Goal: Task Accomplishment & Management: Manage account settings

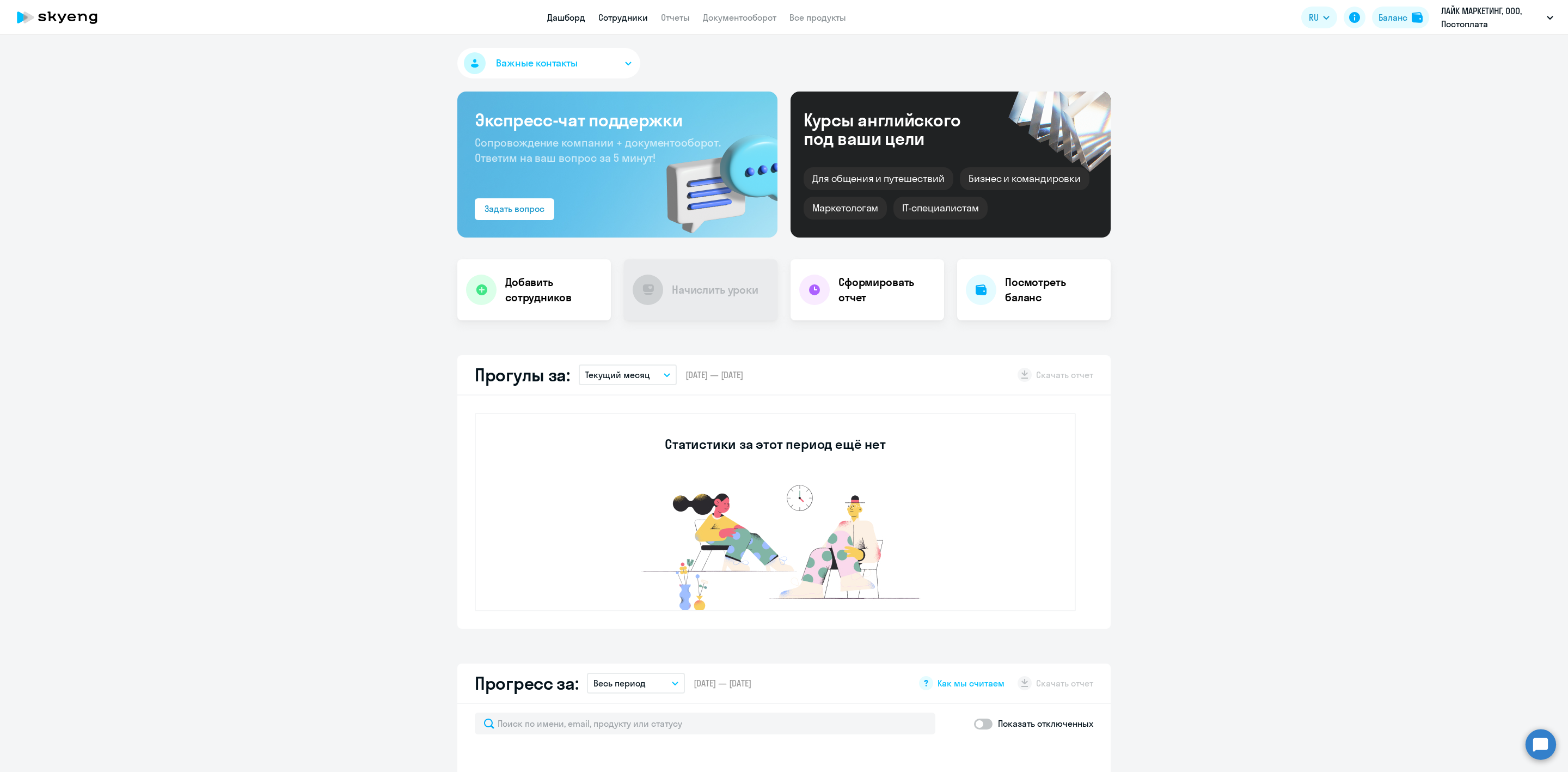
select select "30"
click at [1396, 20] on div "Баланс" at bounding box center [1392, 17] width 29 height 13
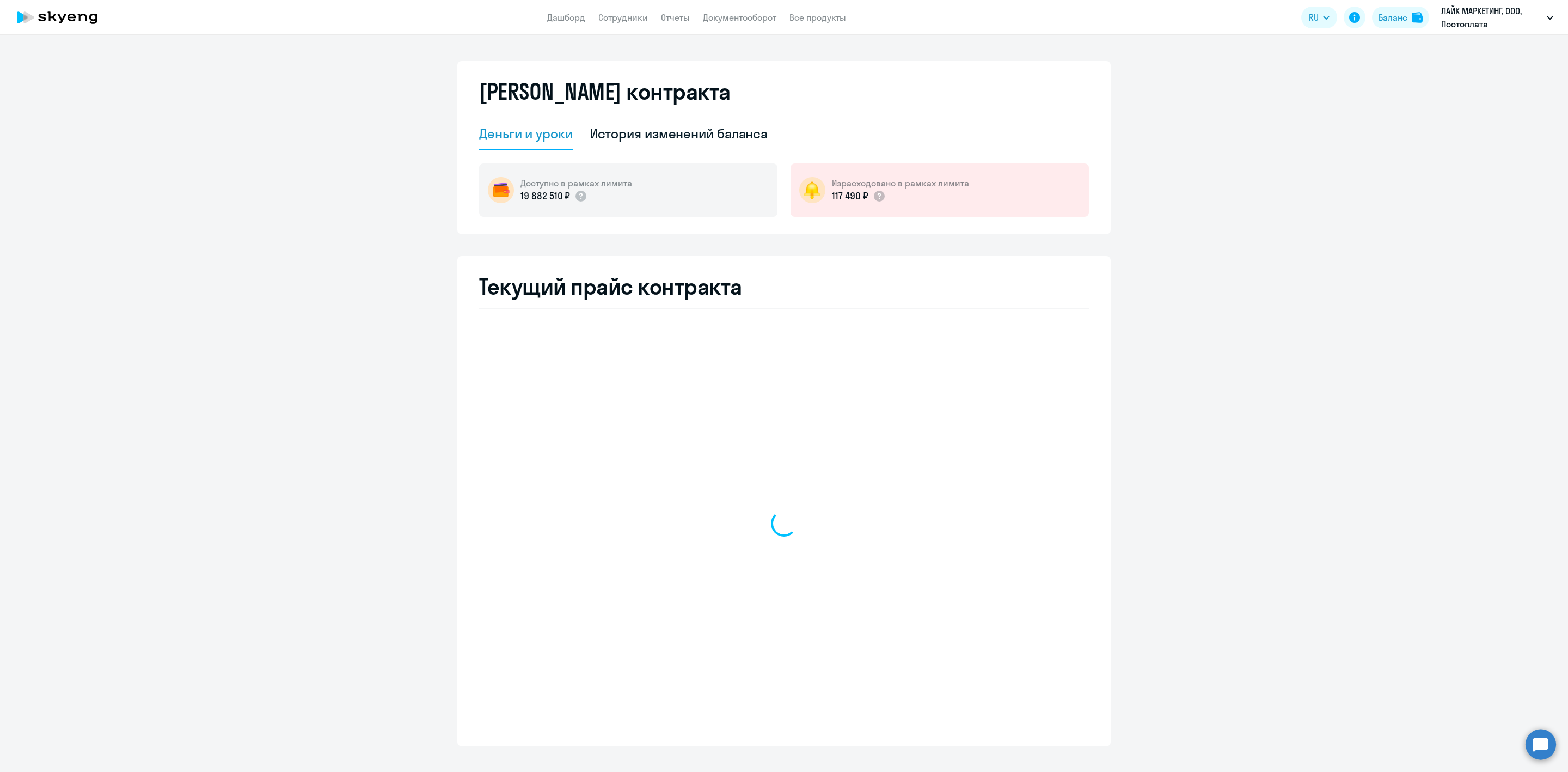
select select "english_adult_not_native_speaker"
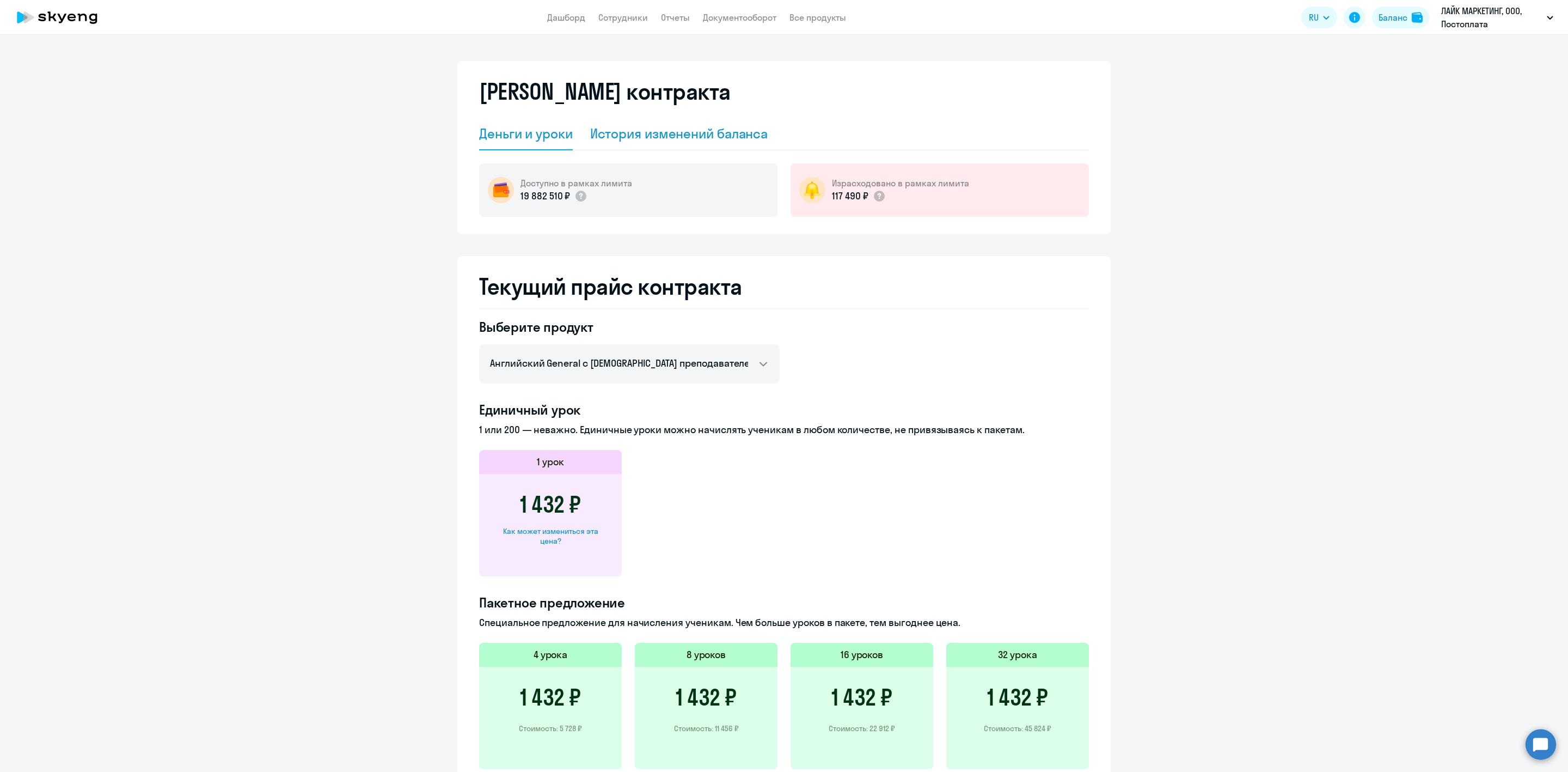
click at [713, 136] on div "История изменений баланса" at bounding box center [679, 133] width 178 height 17
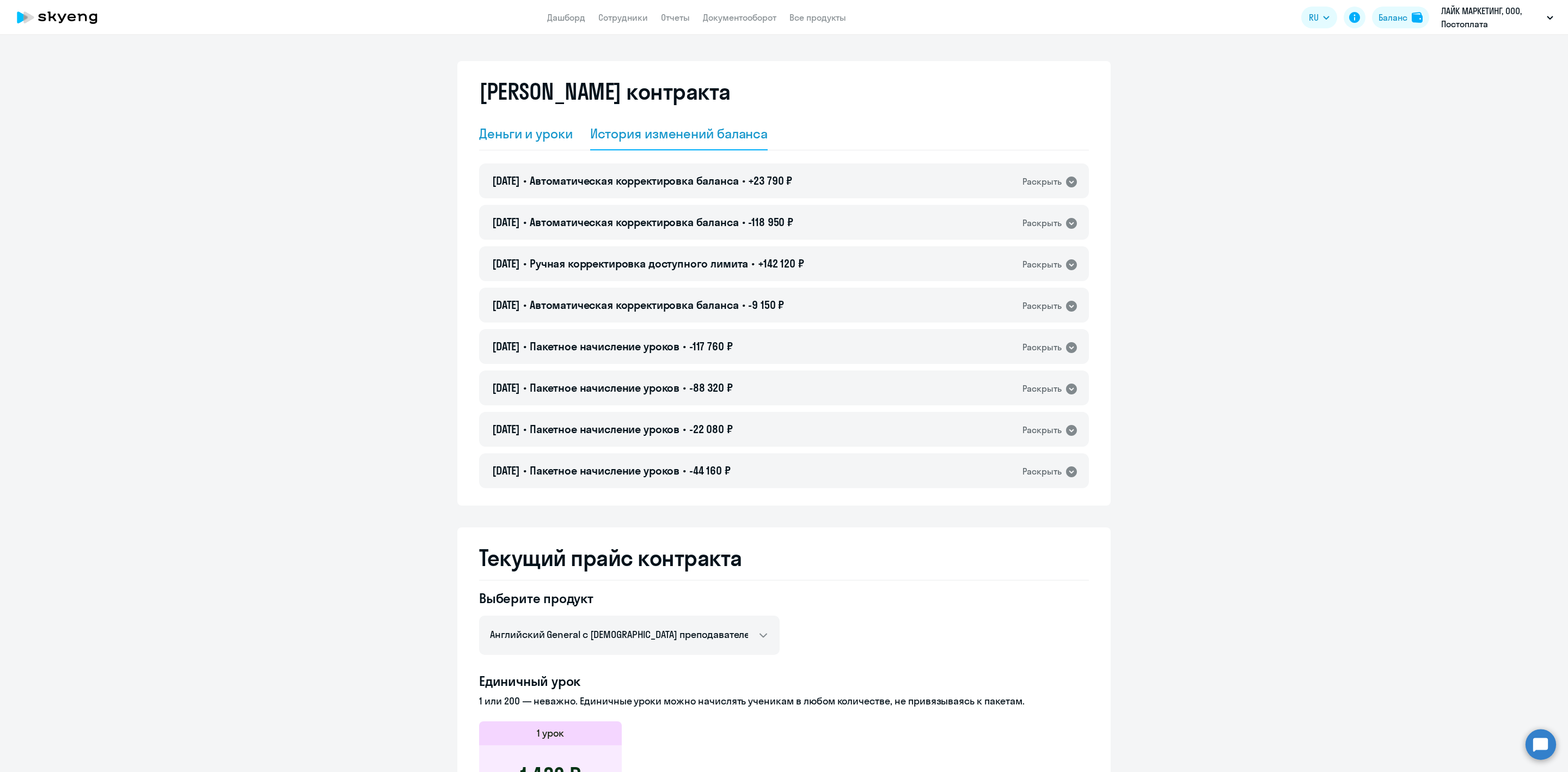
click at [533, 128] on div "Деньги и уроки" at bounding box center [525, 133] width 93 height 17
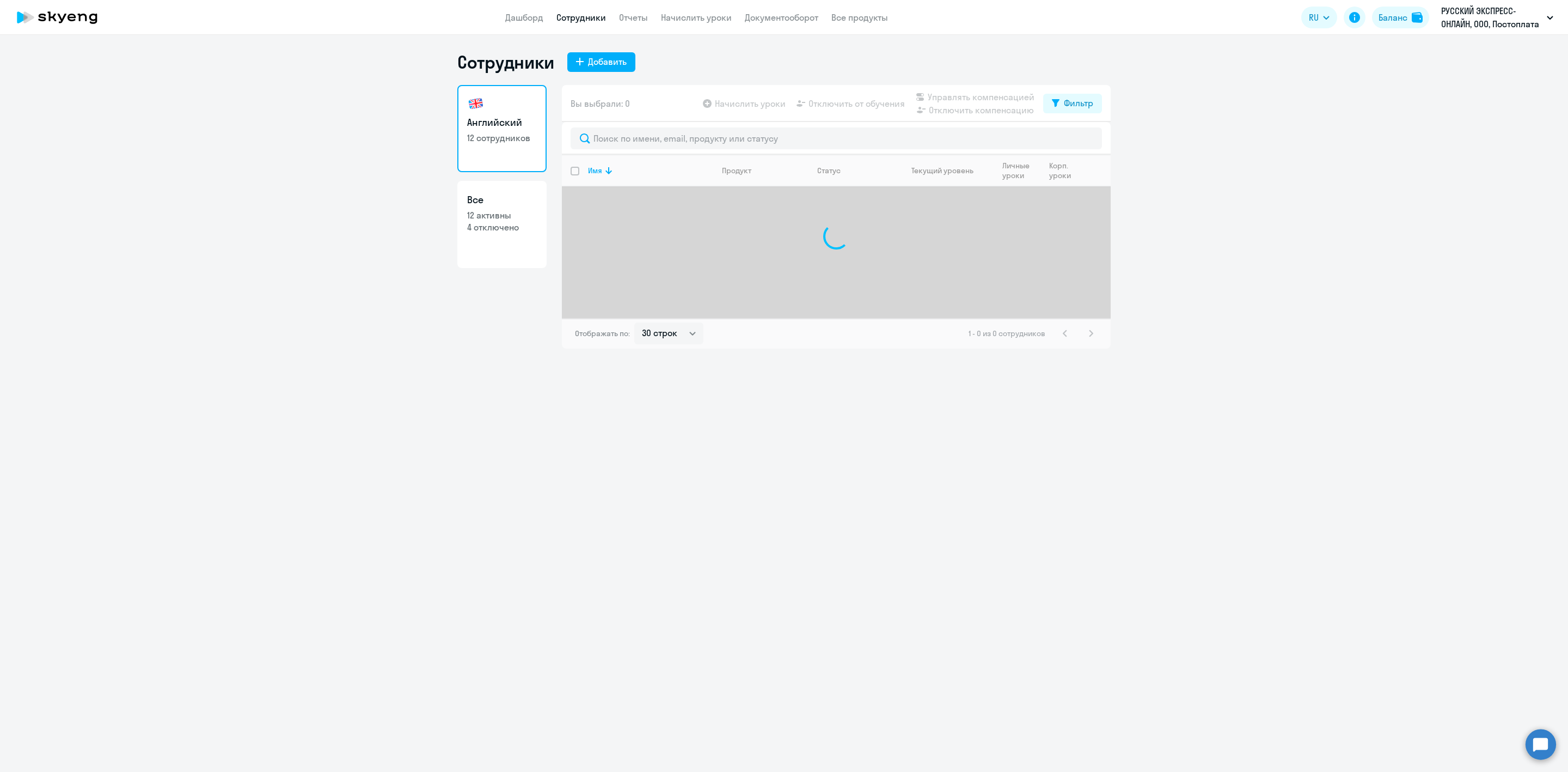
select select "30"
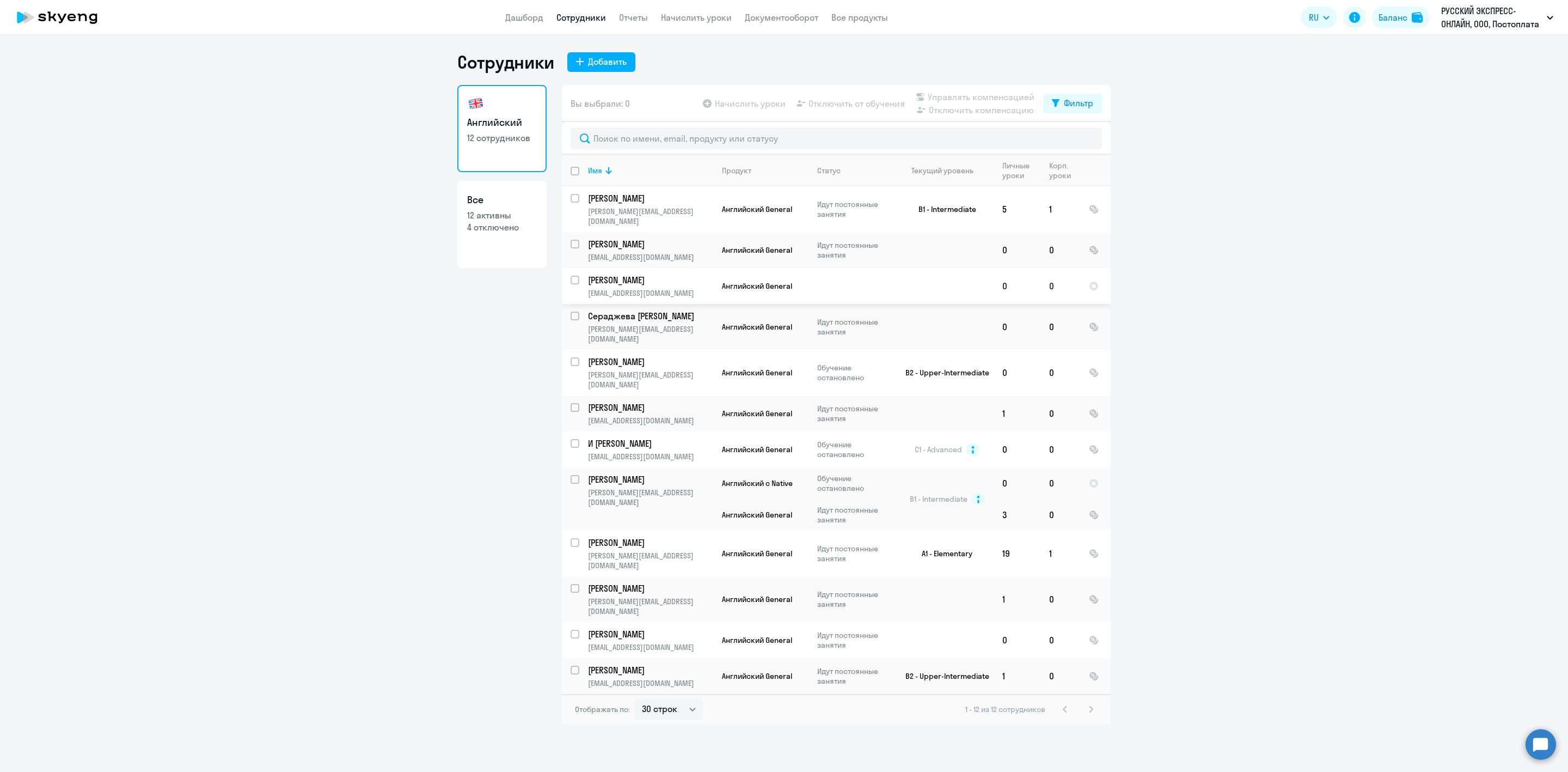
click at [573, 278] on input "select row 21037631" at bounding box center [581, 286] width 22 height 22
checkbox input "true"
click at [944, 97] on span "Управлять компенсацией" at bounding box center [981, 97] width 106 height 13
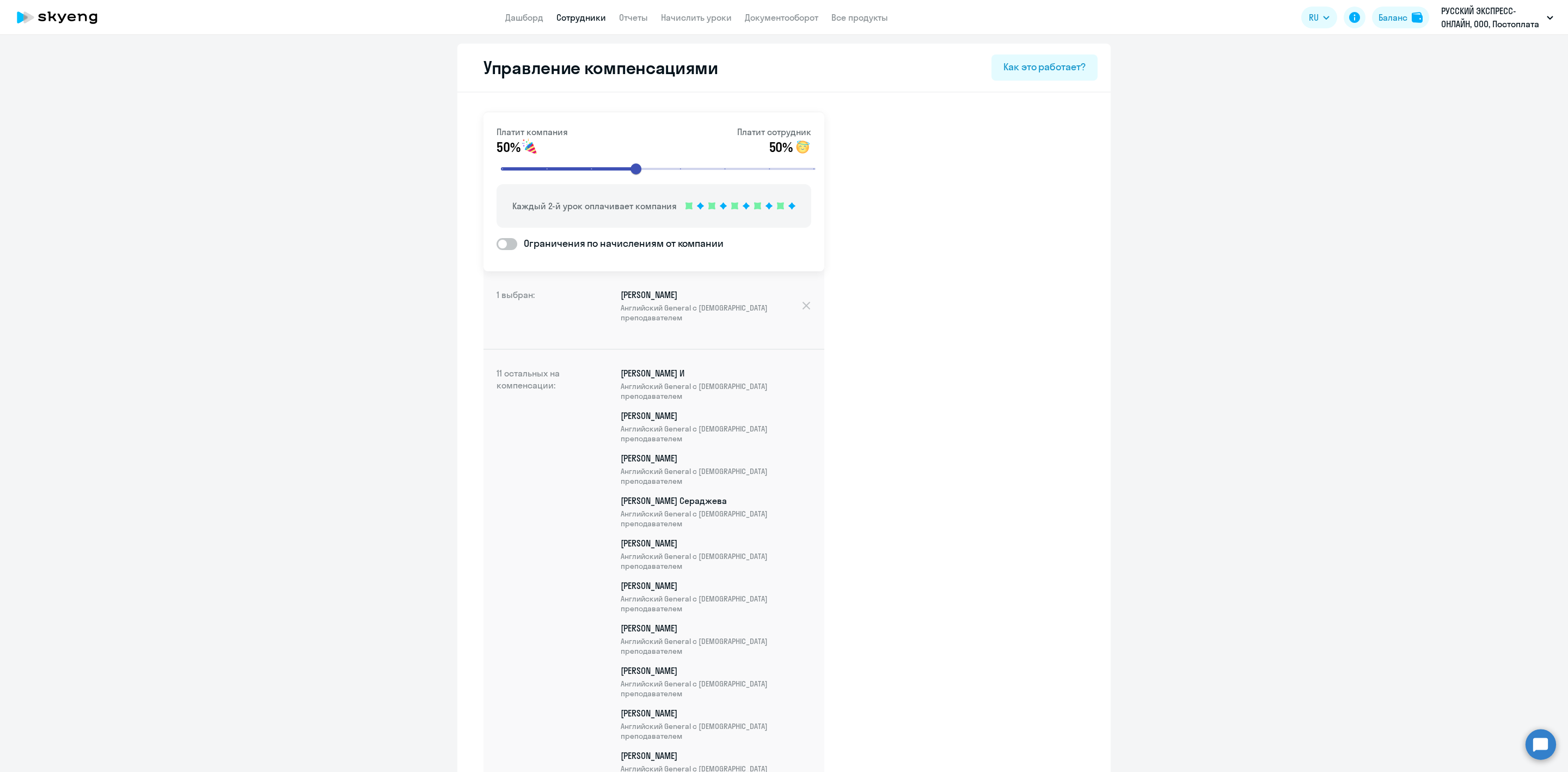
scroll to position [153, 0]
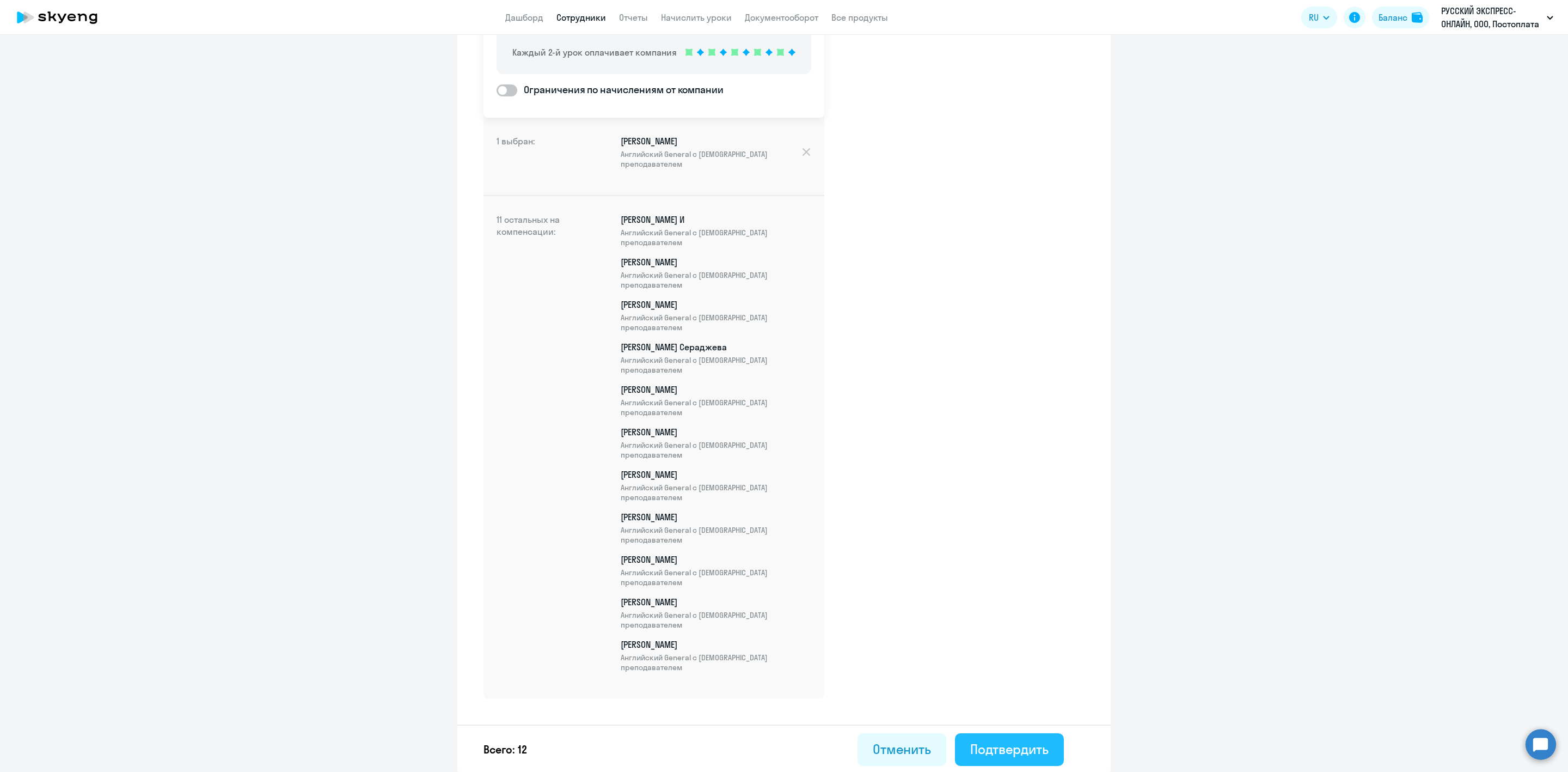
click at [998, 754] on div "Подтвердить" at bounding box center [1010, 748] width 78 height 17
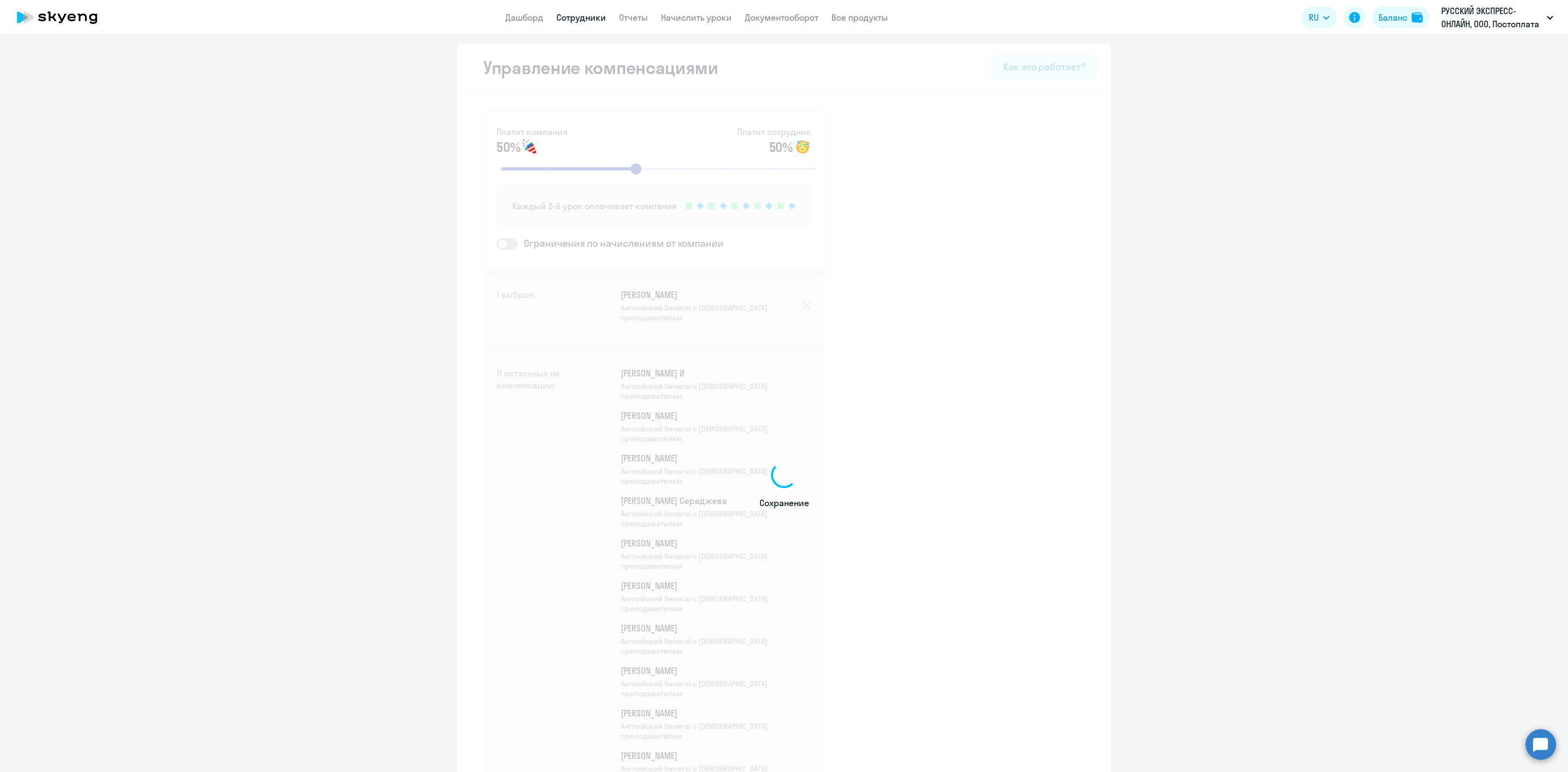
select select "30"
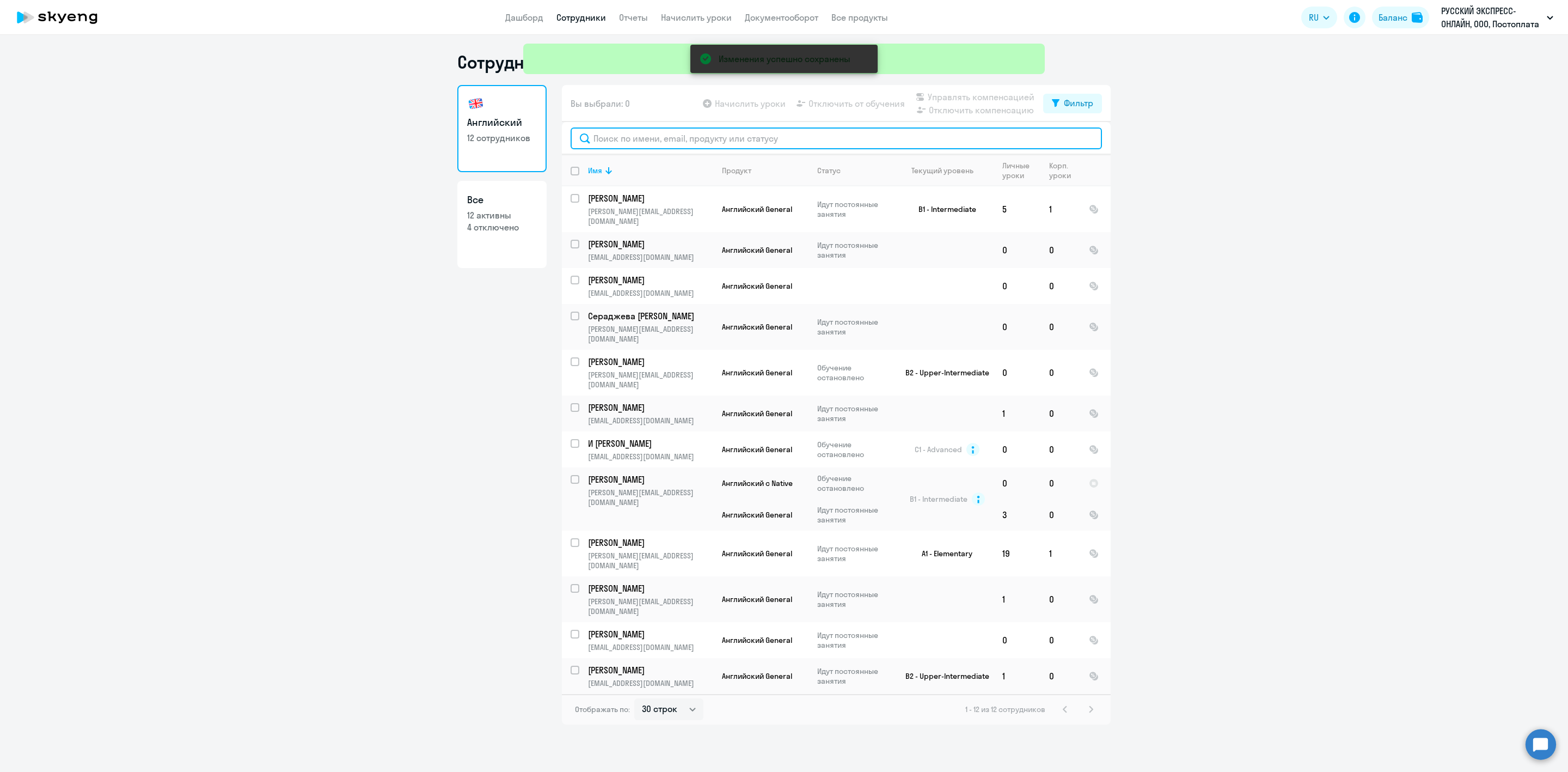
click at [651, 142] on input "text" at bounding box center [836, 138] width 531 height 22
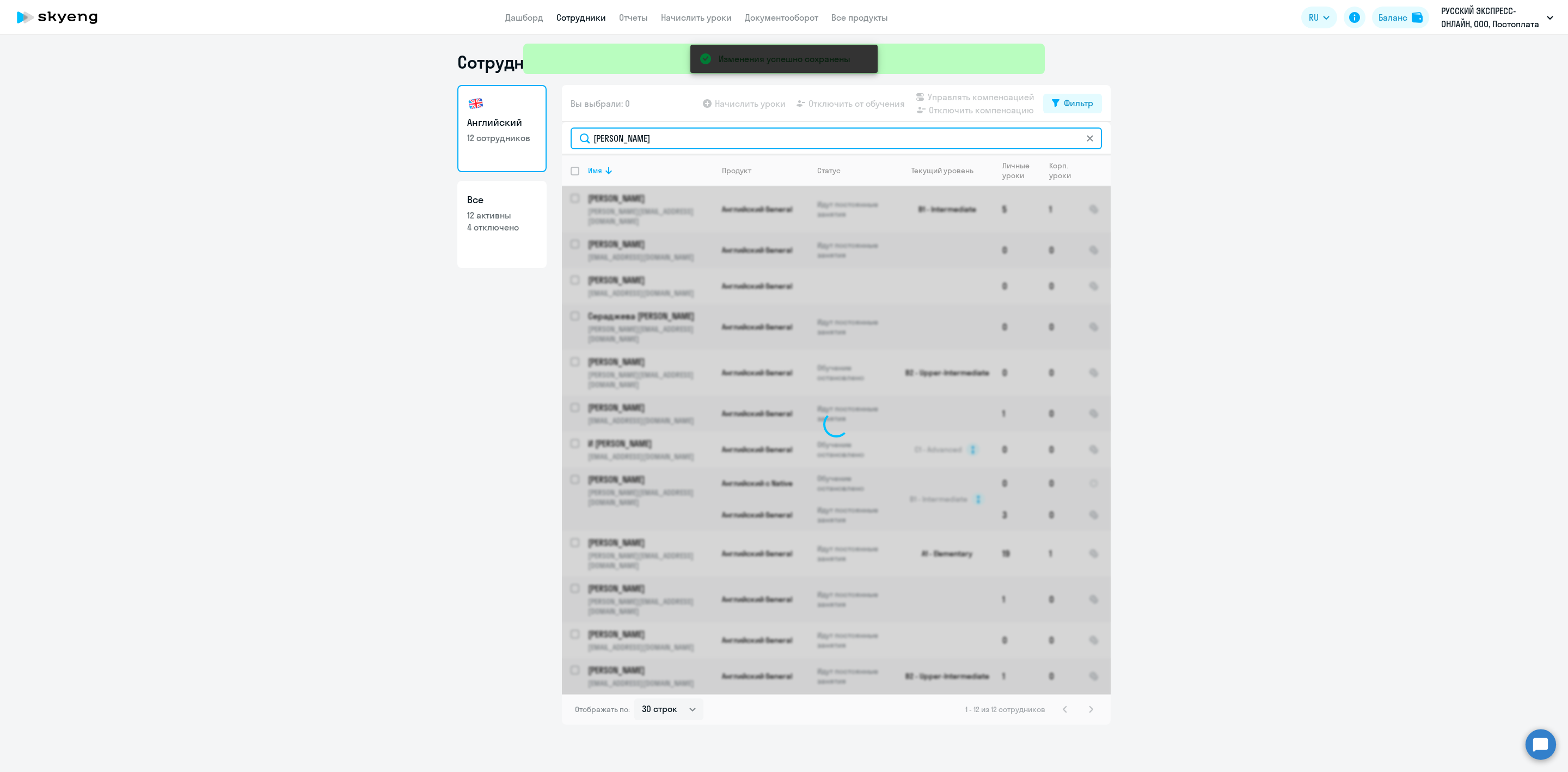
type input "Тимо"
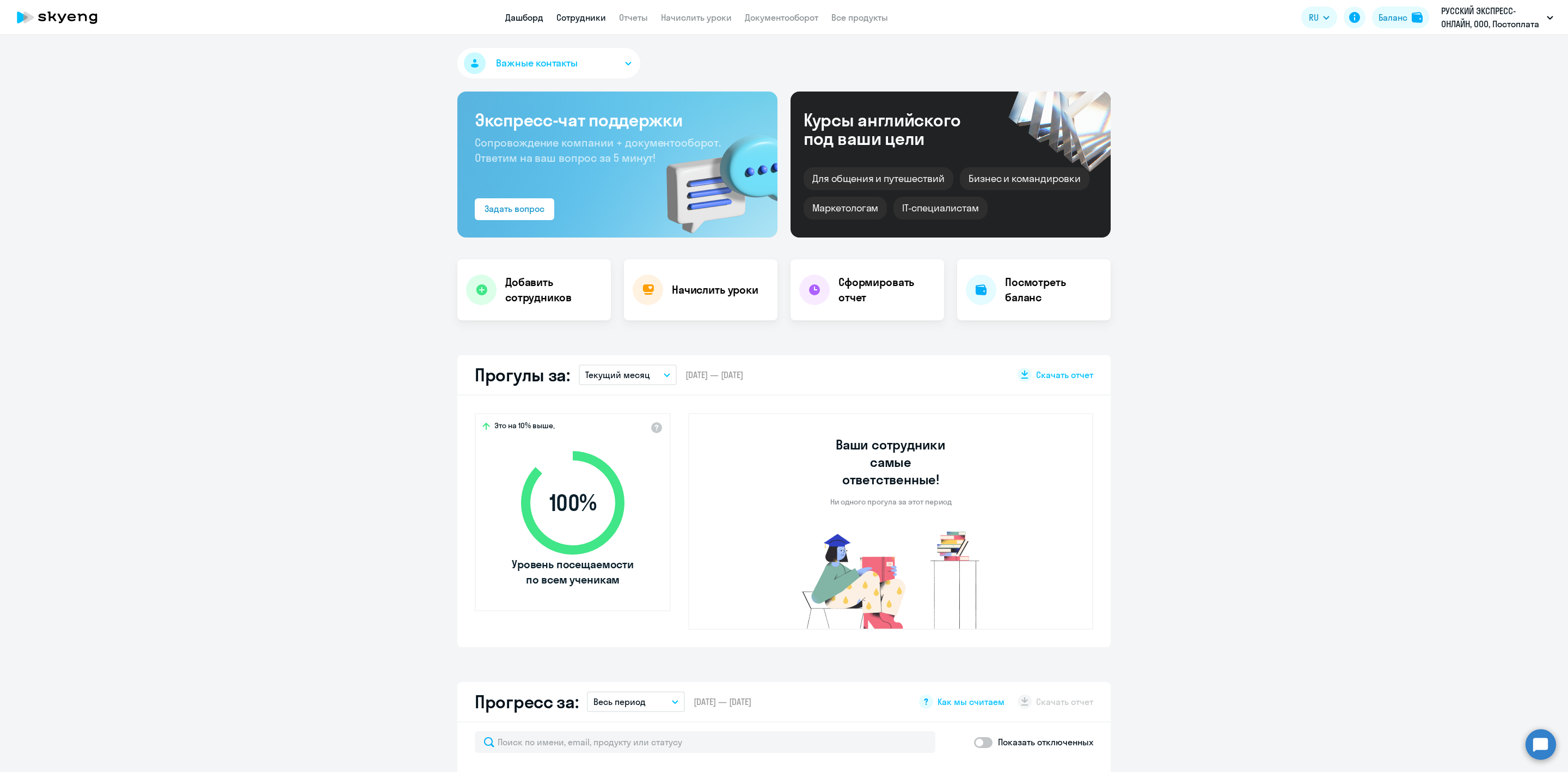
click at [590, 22] on link "Сотрудники" at bounding box center [581, 17] width 50 height 10
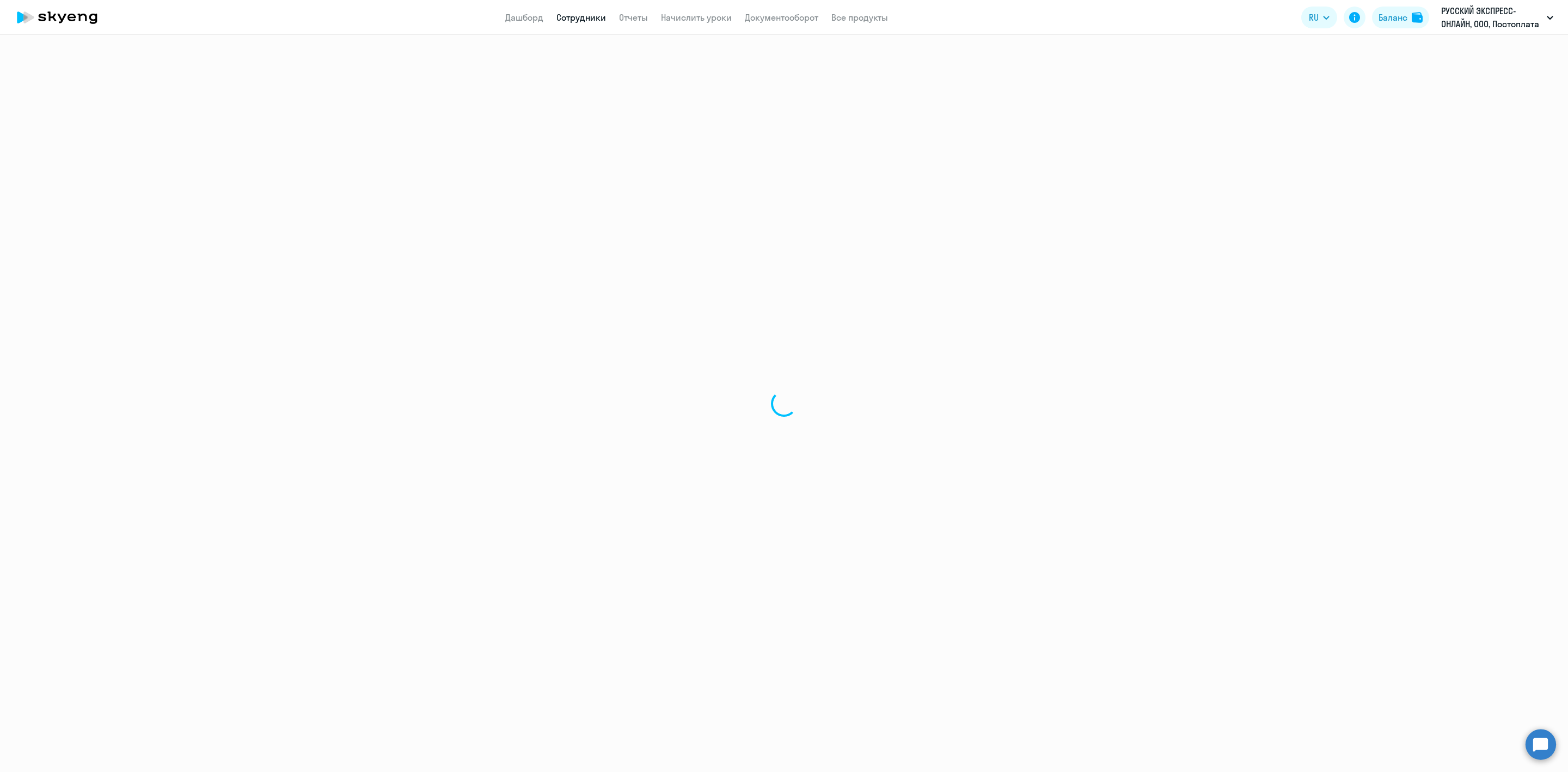
select select "30"
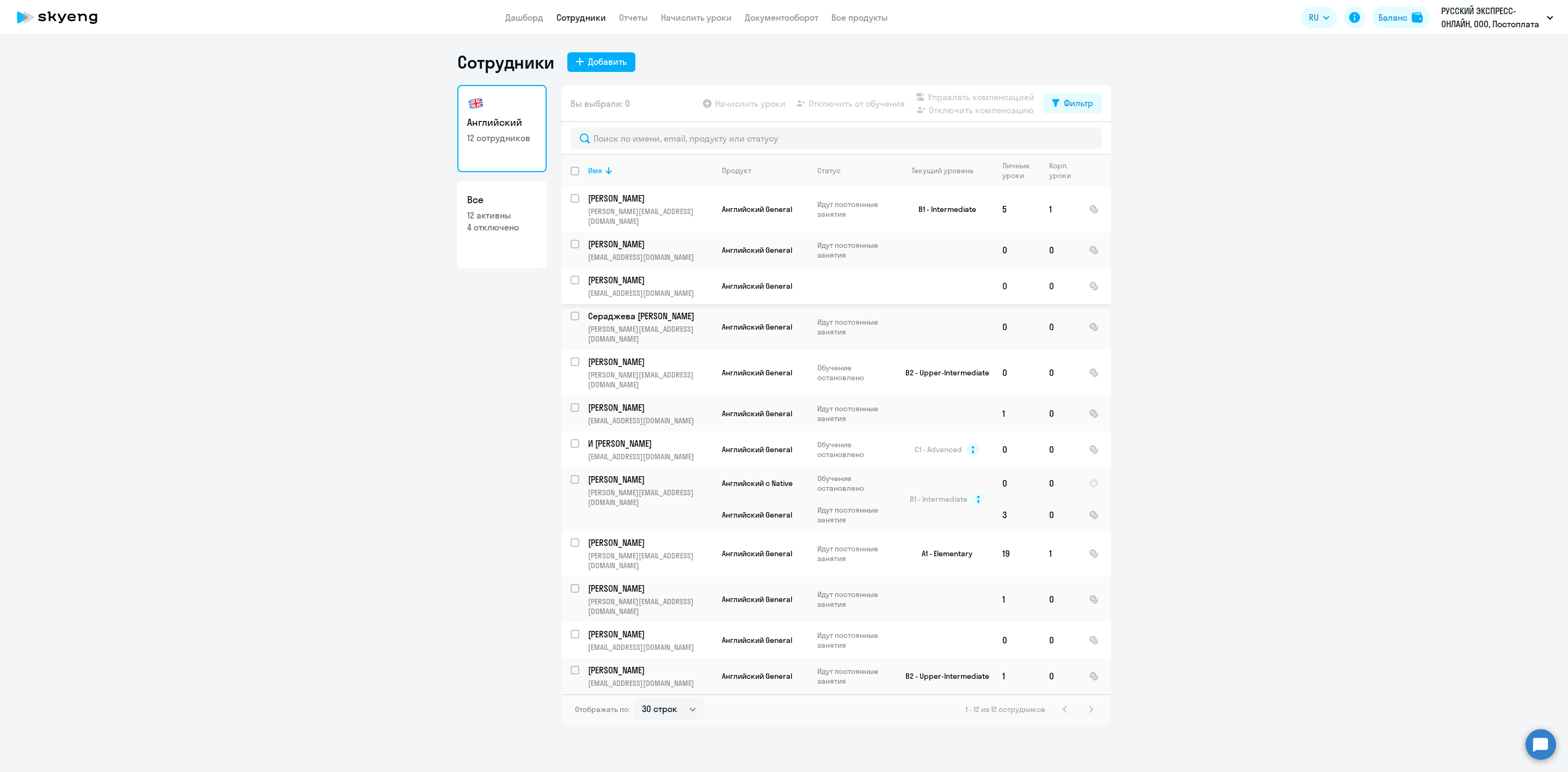
click at [633, 288] on p "igor26rus26111126@mail.ru" at bounding box center [650, 293] width 125 height 10
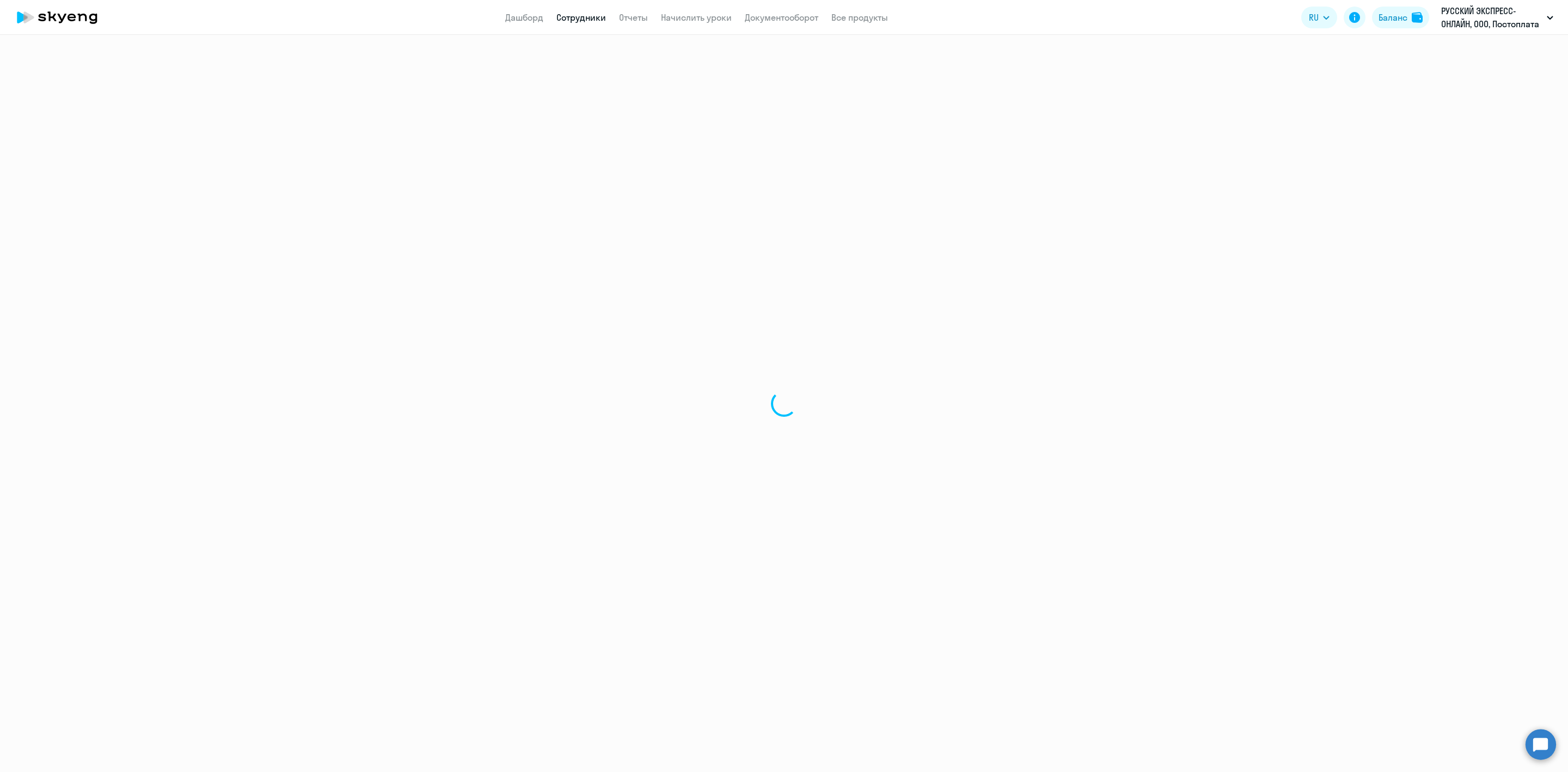
select select "english"
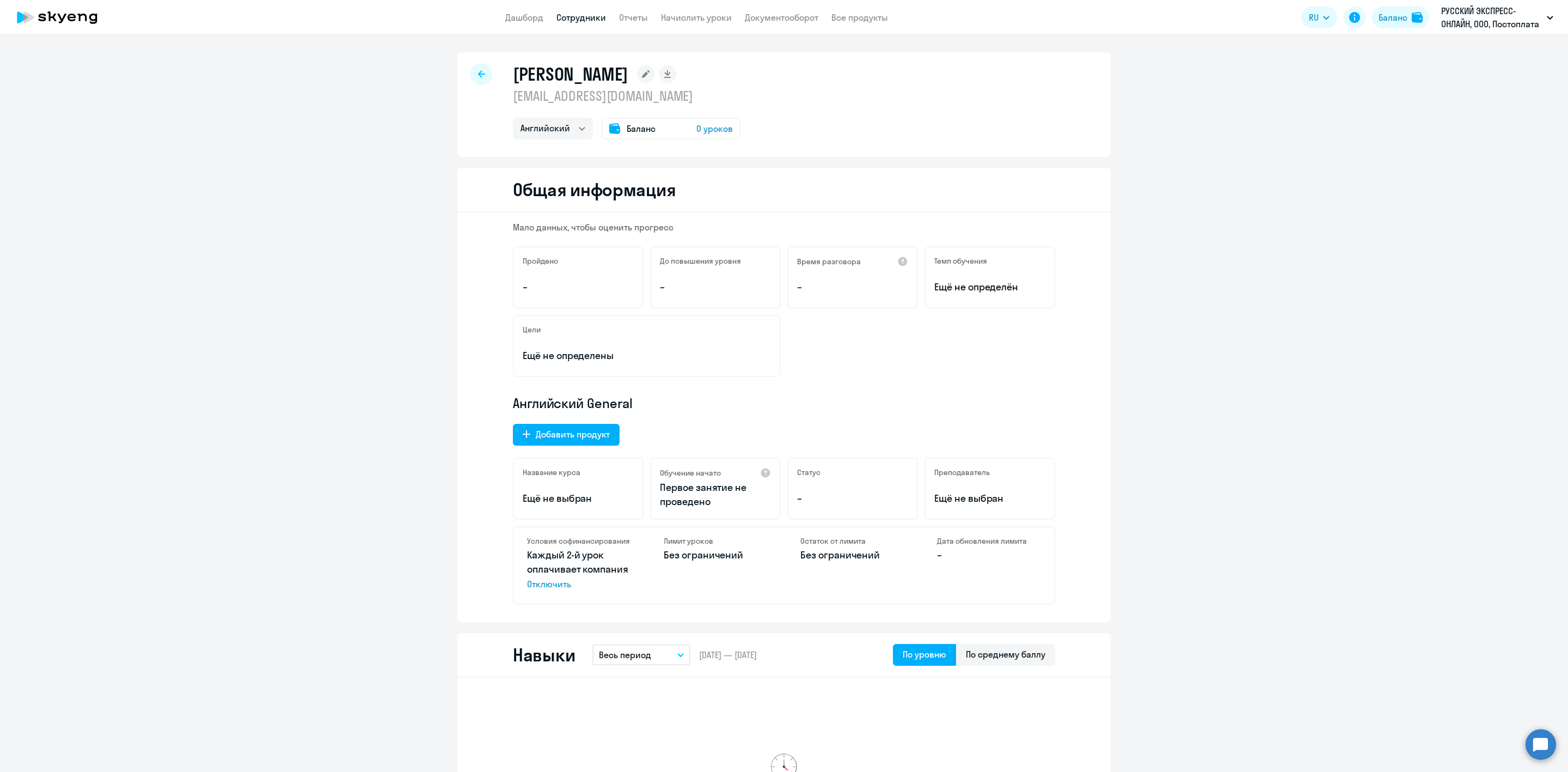
click at [650, 71] on icon at bounding box center [645, 74] width 8 height 8
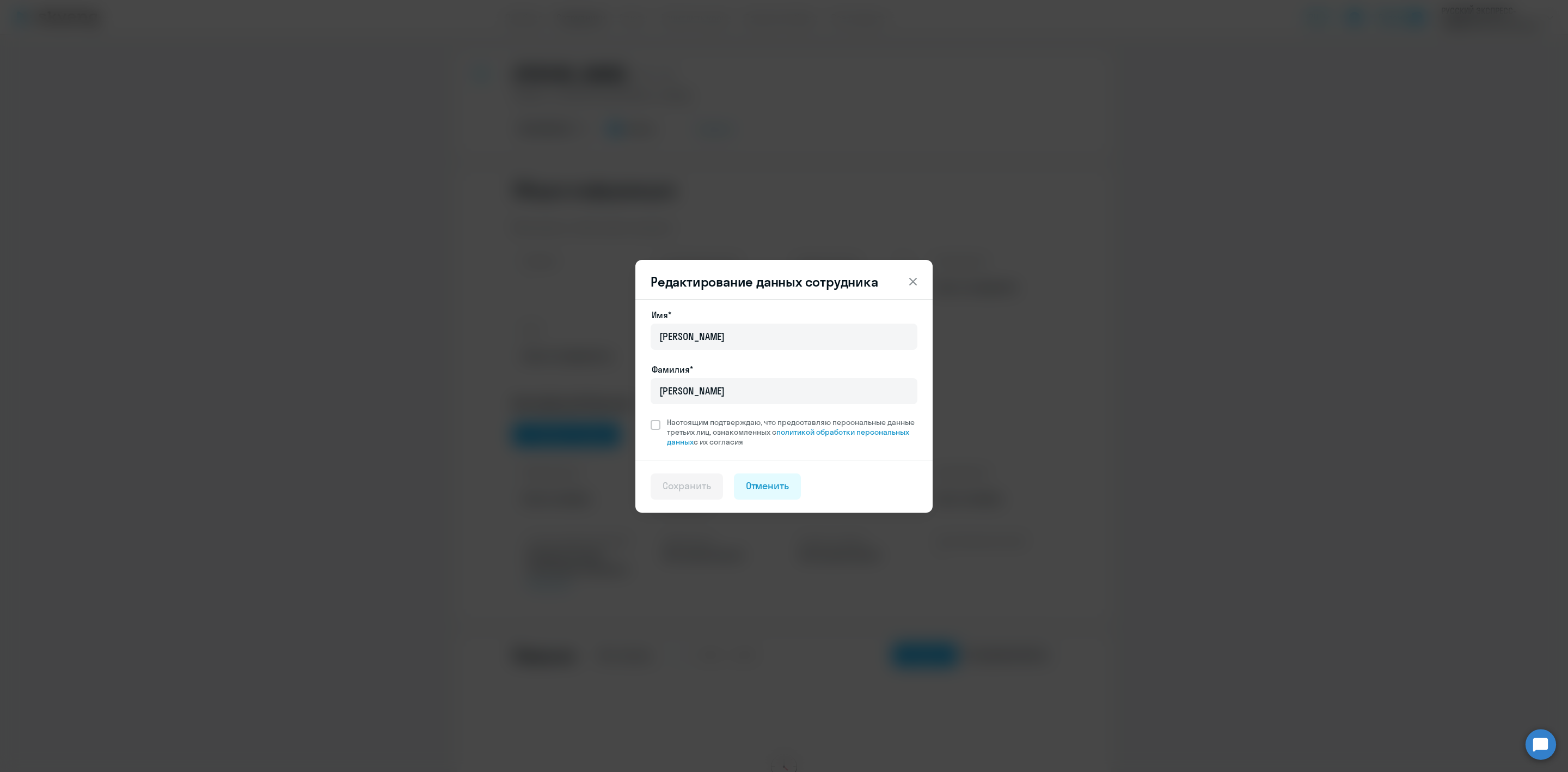
click at [916, 280] on icon at bounding box center [913, 281] width 8 height 8
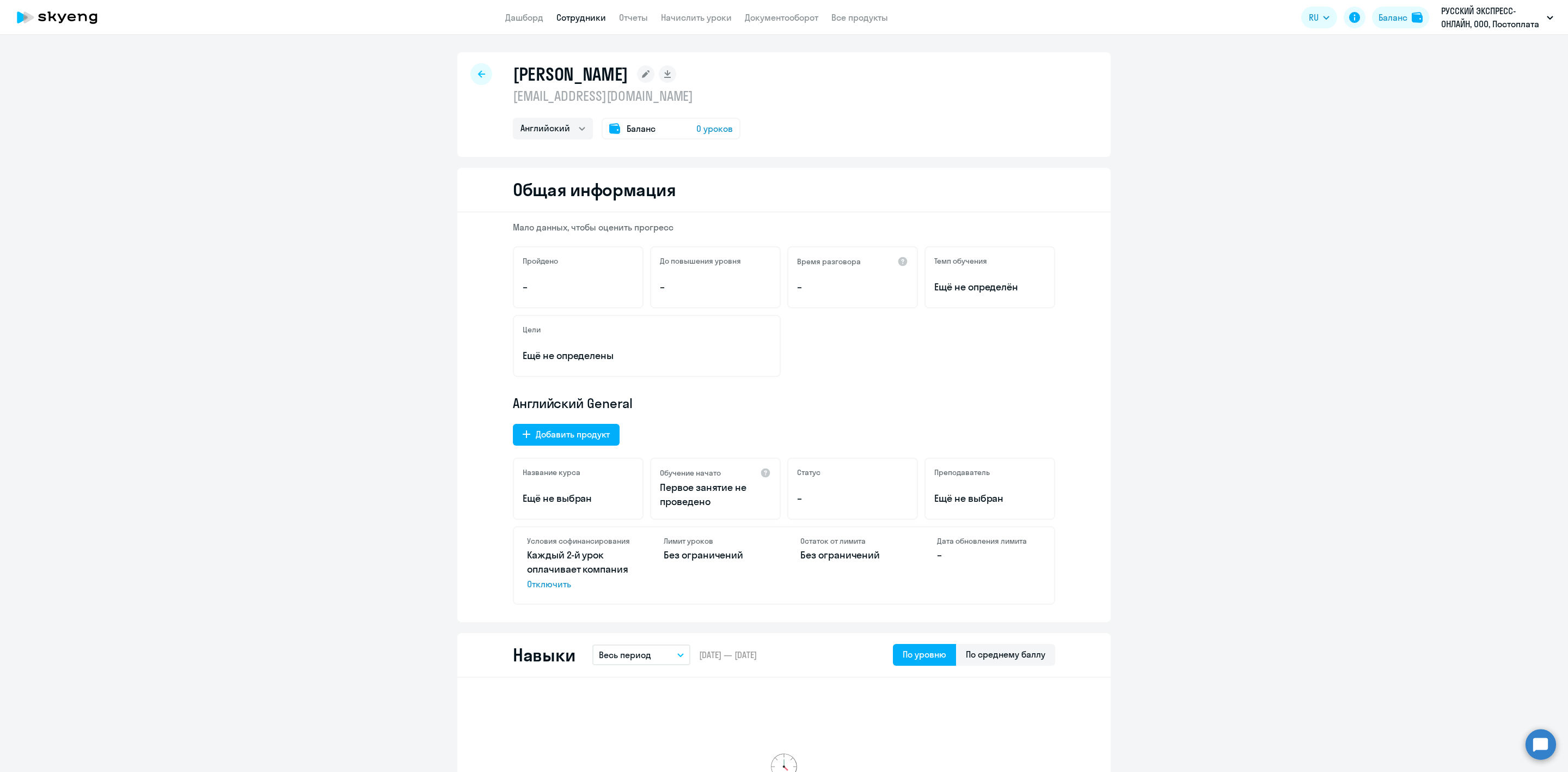
click at [478, 74] on icon at bounding box center [482, 74] width 7 height 7
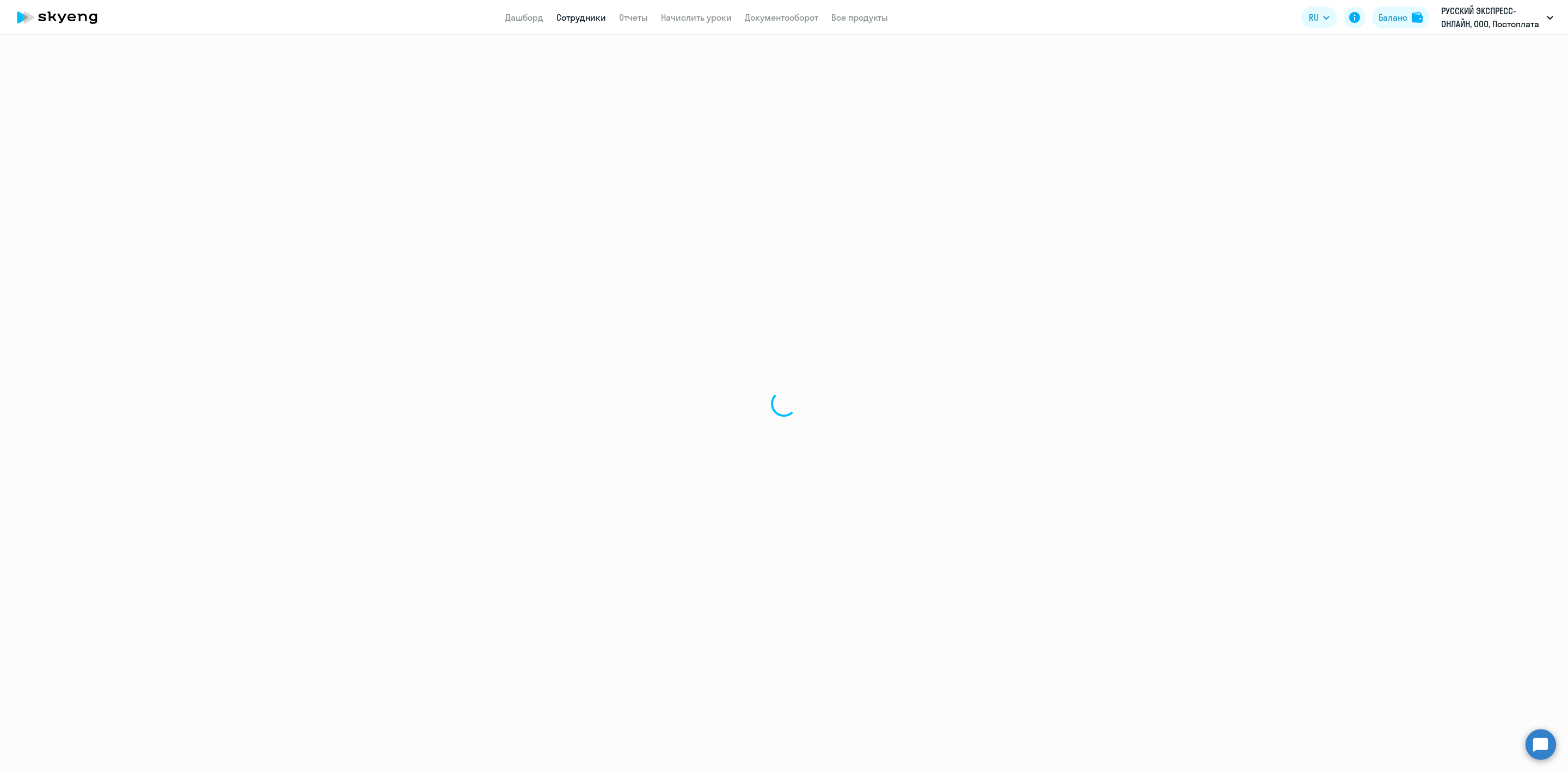
select select "30"
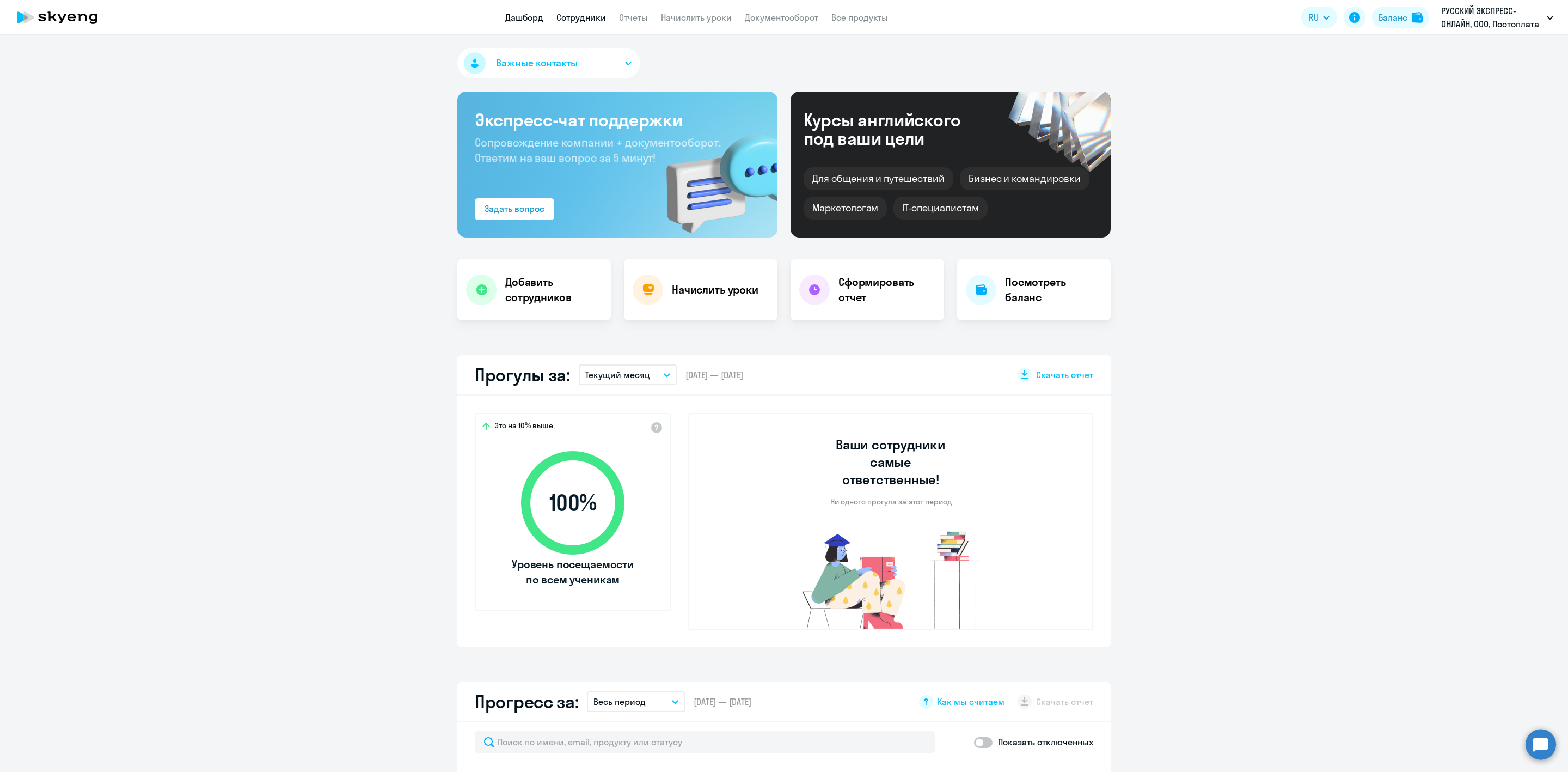
click at [578, 21] on link "Сотрудники" at bounding box center [581, 17] width 50 height 10
select select "30"
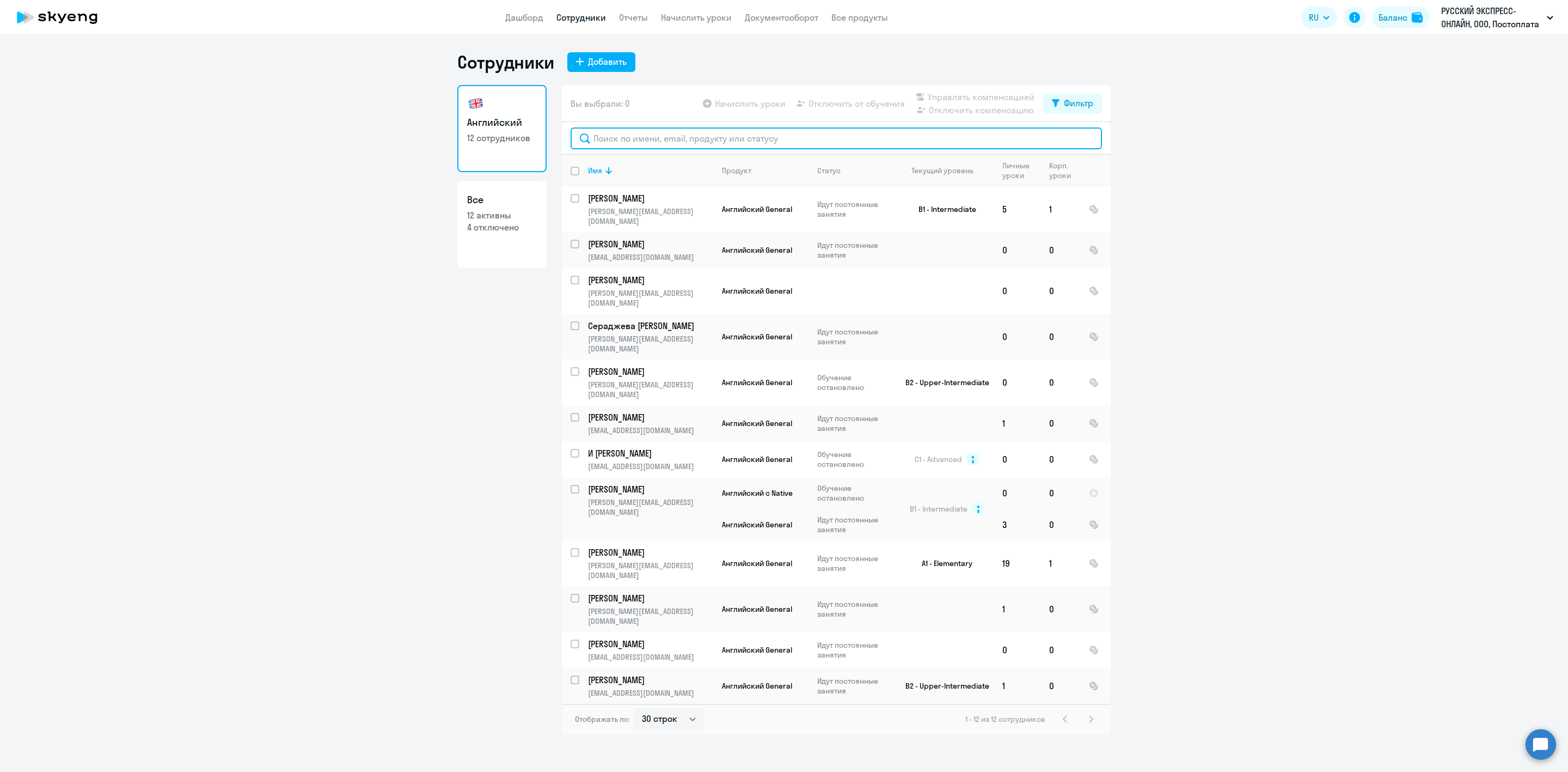
click at [616, 137] on input "text" at bounding box center [836, 138] width 531 height 22
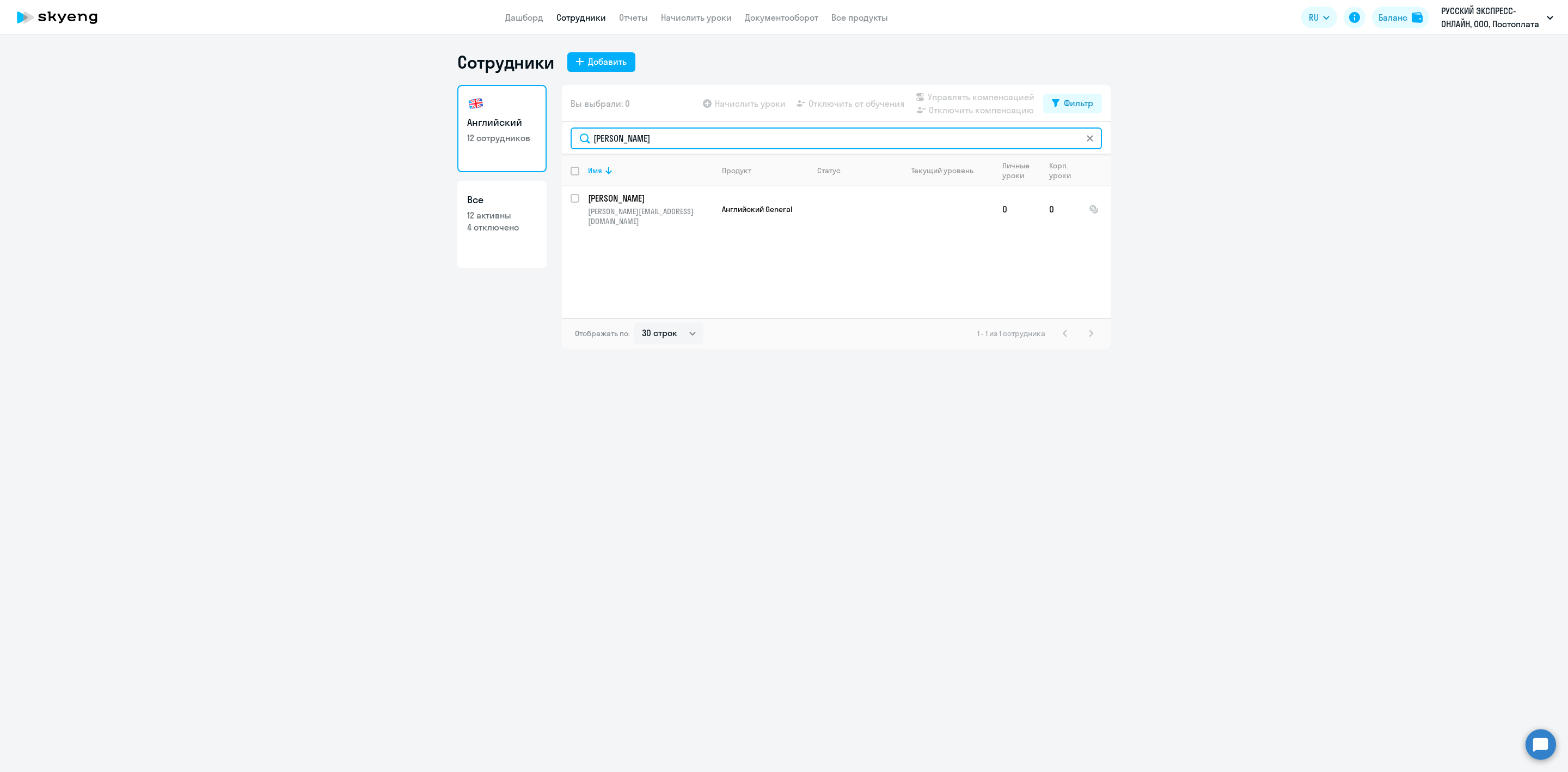
type input "[PERSON_NAME]"
